Goal: Use online tool/utility: Utilize a website feature to perform a specific function

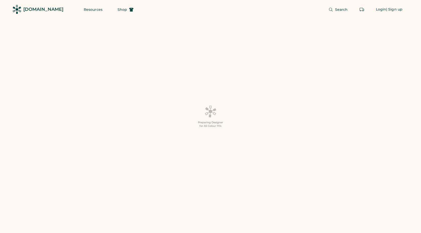
scroll to position [0, 0]
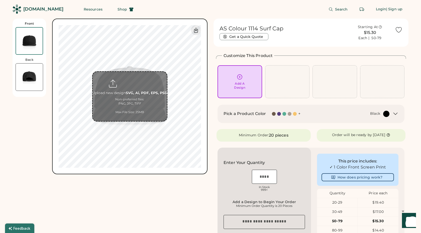
click at [136, 95] on input "file" at bounding box center [130, 96] width 74 height 49
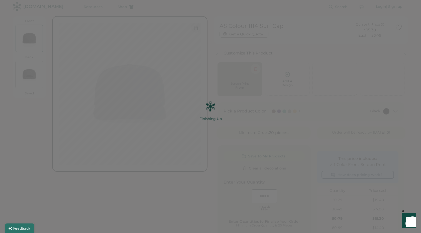
scroll to position [3, 0]
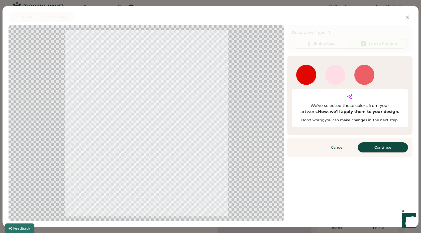
click at [371, 142] on button "Continue" at bounding box center [383, 147] width 50 height 10
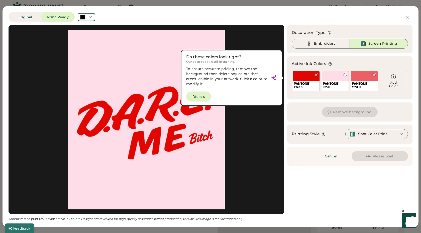
click at [346, 74] on div at bounding box center [345, 75] width 4 height 4
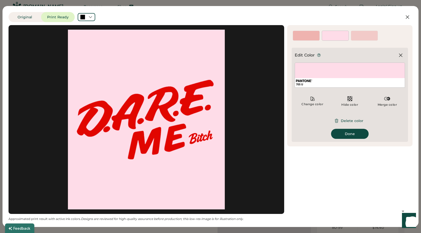
click at [337, 39] on div "705 U" at bounding box center [335, 38] width 27 height 5
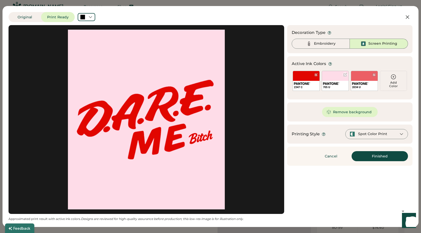
click at [345, 74] on div at bounding box center [345, 75] width 4 height 4
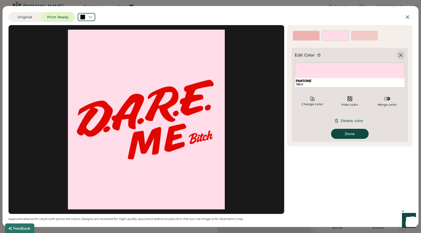
click at [399, 54] on icon at bounding box center [401, 55] width 6 height 6
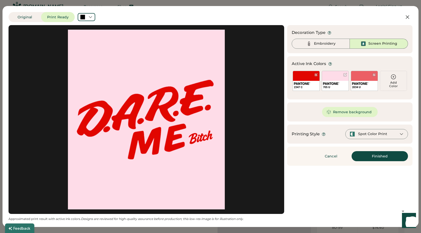
click at [334, 89] on div "705 U" at bounding box center [335, 86] width 27 height 10
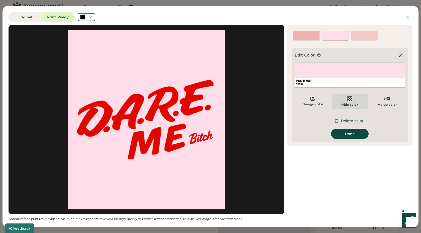
click at [346, 102] on div "Hide color" at bounding box center [349, 104] width 17 height 4
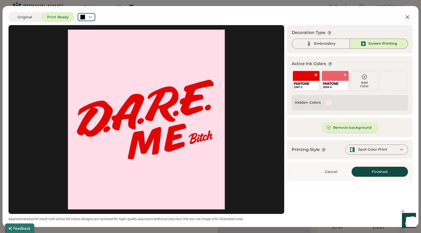
click at [328, 123] on button "Remove background" at bounding box center [350, 127] width 56 height 10
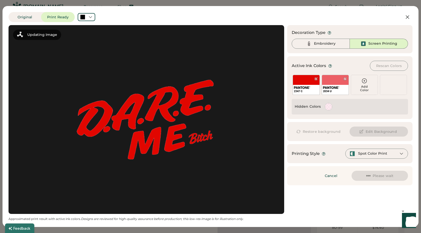
scroll to position [8, 0]
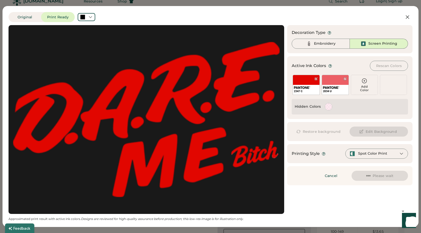
click at [192, 97] on div at bounding box center [146, 119] width 267 height 179
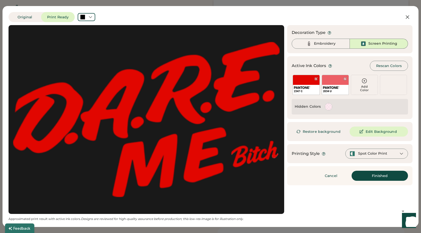
scroll to position [56, 0]
click at [383, 177] on button "Finished" at bounding box center [380, 175] width 56 height 10
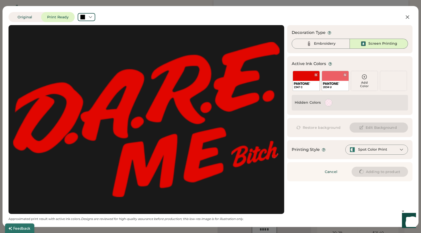
type input "****"
click at [328, 48] on div "Embroidery" at bounding box center [321, 44] width 58 height 10
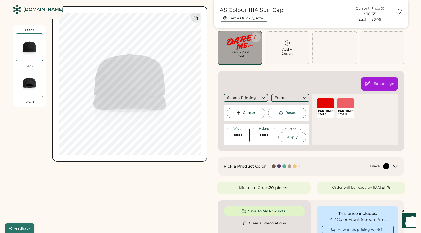
scroll to position [35, 0]
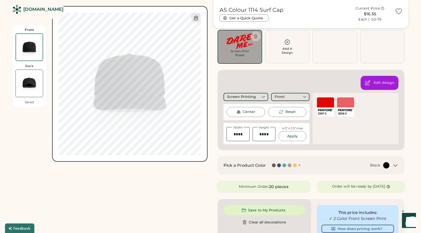
click at [235, 43] on img at bounding box center [240, 40] width 38 height 15
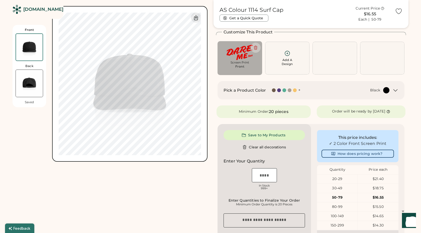
scroll to position [23, 0]
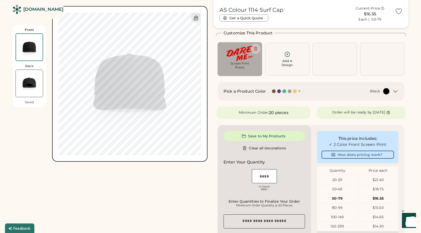
type input "****"
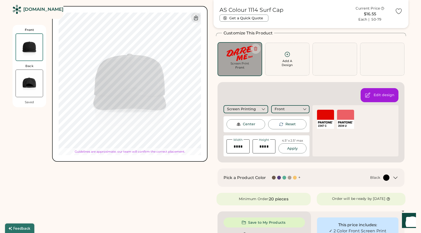
type input "****"
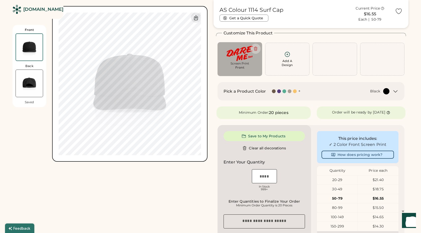
click at [32, 86] on img at bounding box center [29, 83] width 27 height 27
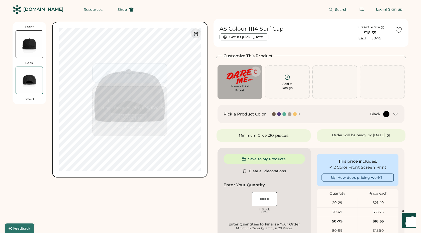
click at [143, 91] on input "file" at bounding box center [130, 110] width 74 height 49
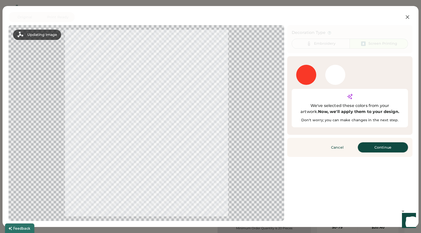
scroll to position [3, 0]
drag, startPoint x: 368, startPoint y: 137, endPoint x: 361, endPoint y: 128, distance: 11.5
click at [368, 142] on button "Continue" at bounding box center [383, 147] width 50 height 10
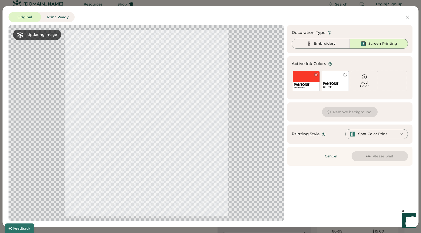
scroll to position [6, 0]
click at [334, 111] on button "Remove background" at bounding box center [350, 112] width 56 height 10
drag, startPoint x: 328, startPoint y: 105, endPoint x: 330, endPoint y: 92, distance: 13.2
click at [328, 104] on div "Remove background Edit Background" at bounding box center [349, 111] width 125 height 19
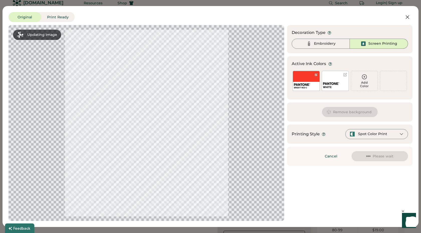
click at [188, 100] on div at bounding box center [146, 123] width 267 height 186
click at [354, 111] on button "Remove background" at bounding box center [350, 112] width 56 height 10
click at [338, 84] on img at bounding box center [331, 83] width 16 height 3
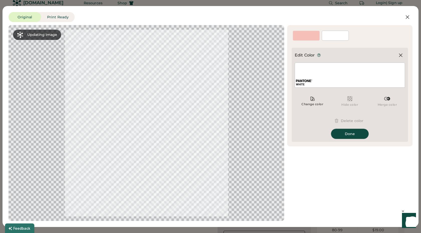
click at [342, 132] on button "Done" at bounding box center [350, 134] width 38 height 10
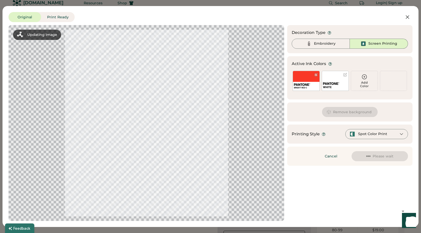
click at [353, 112] on button "Remove background" at bounding box center [350, 112] width 56 height 10
click at [320, 47] on div "Decoration Type Embroidery Screen Printing" at bounding box center [349, 39] width 125 height 28
click at [320, 47] on div "Embroidery" at bounding box center [321, 44] width 58 height 10
click at [317, 45] on div "Embroidery" at bounding box center [325, 43] width 22 height 5
click at [404, 13] on button "Cancel" at bounding box center [398, 17] width 29 height 10
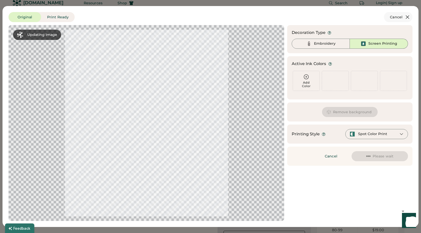
click at [405, 15] on icon at bounding box center [407, 17] width 6 height 6
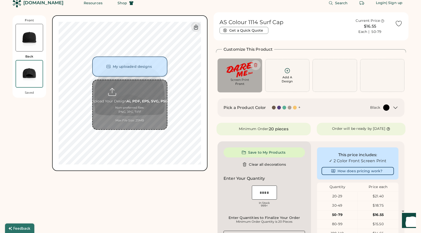
click at [110, 84] on input "file" at bounding box center [130, 104] width 74 height 49
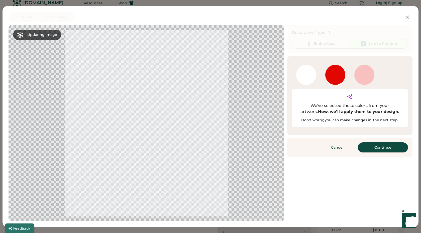
click at [370, 142] on button "Continue" at bounding box center [383, 147] width 50 height 10
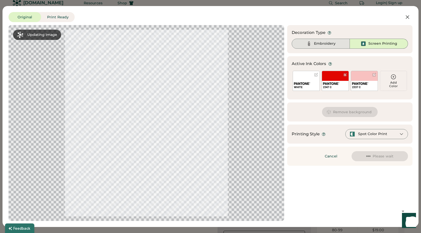
click at [317, 47] on div "Embroidery" at bounding box center [321, 44] width 58 height 10
click at [313, 43] on div "Embroidery" at bounding box center [321, 44] width 58 height 10
click at [407, 17] on icon at bounding box center [407, 17] width 3 height 3
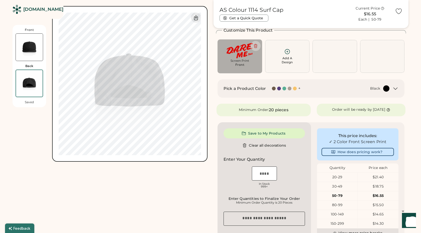
click at [32, 52] on img at bounding box center [29, 47] width 27 height 27
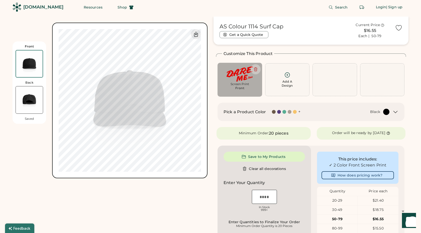
scroll to position [0, 0]
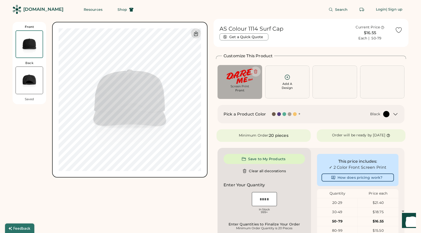
click at [197, 30] on div at bounding box center [196, 33] width 10 height 10
